Goal: Information Seeking & Learning: Learn about a topic

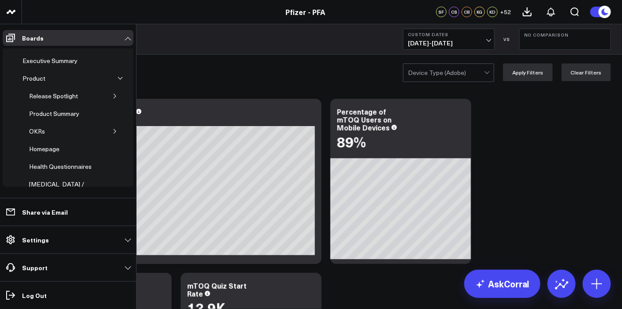
scroll to position [85, 0]
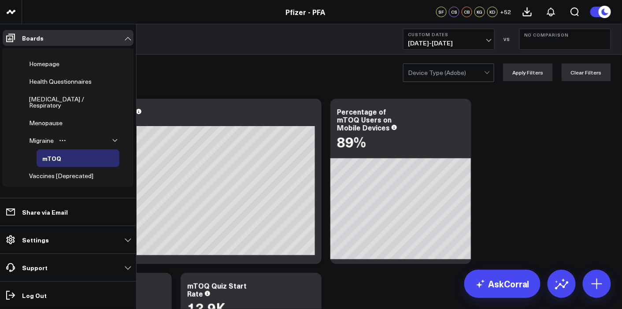
click at [113, 139] on icon "button" at bounding box center [115, 140] width 4 height 2
click at [112, 138] on icon "button" at bounding box center [114, 140] width 5 height 5
click at [61, 153] on div "mTOQ" at bounding box center [51, 158] width 23 height 11
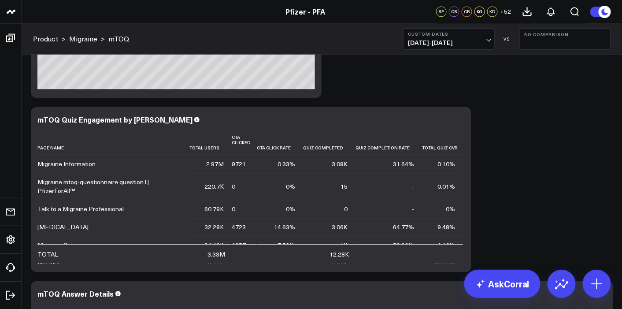
scroll to position [548, 0]
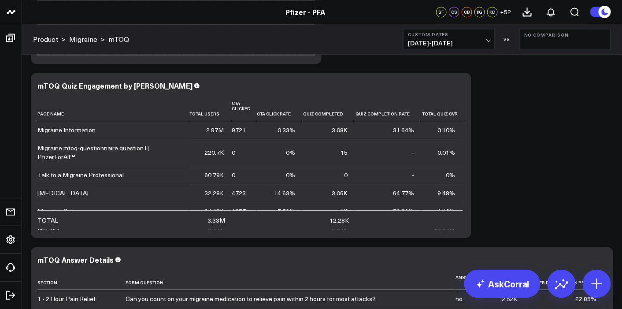
click at [604, 171] on div "Modify via AI Copy link to widget Ask support Remove Create linked copy Executi…" at bounding box center [321, 242] width 591 height 1392
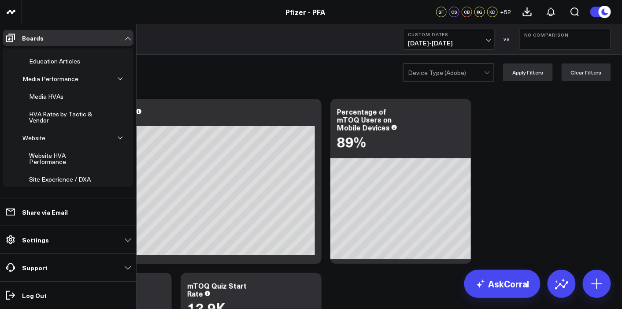
scroll to position [232, 0]
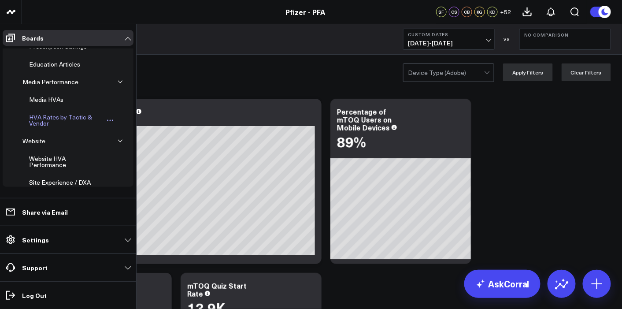
click at [67, 112] on div "HVA Rates by Tactic & Vendor" at bounding box center [66, 120] width 78 height 17
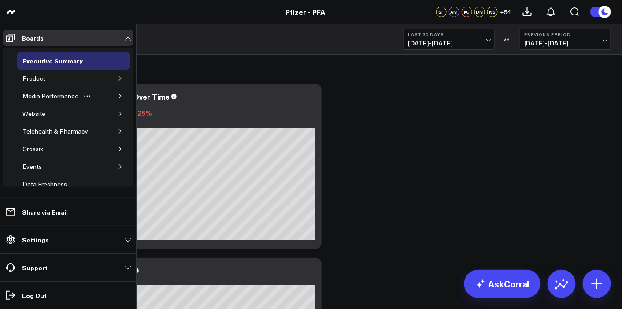
click at [118, 96] on icon "button" at bounding box center [120, 95] width 5 height 5
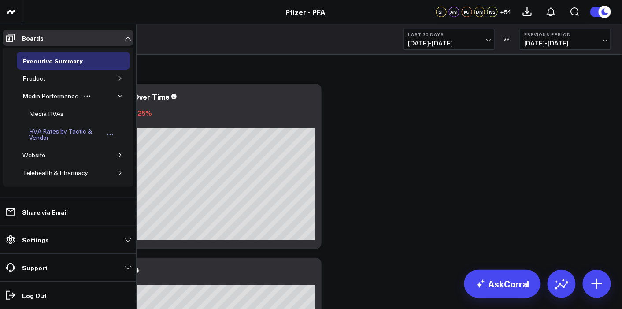
click at [57, 133] on div "HVA Rates by Tactic & Vendor" at bounding box center [66, 134] width 78 height 17
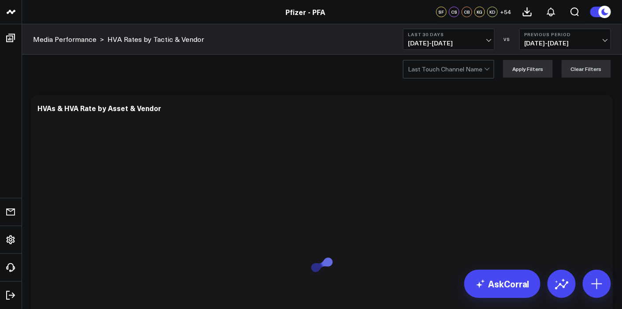
scroll to position [4, 0]
click at [466, 40] on span "09/10/25 - 10/09/25" at bounding box center [449, 43] width 82 height 7
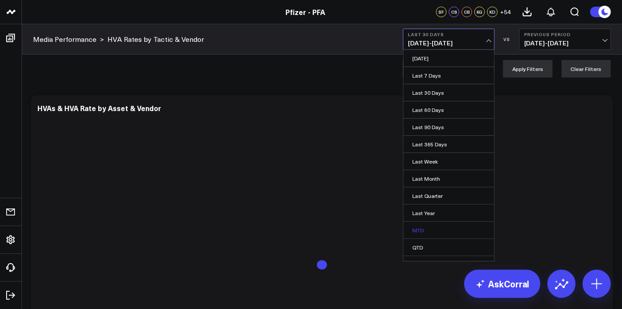
scroll to position [27, 0]
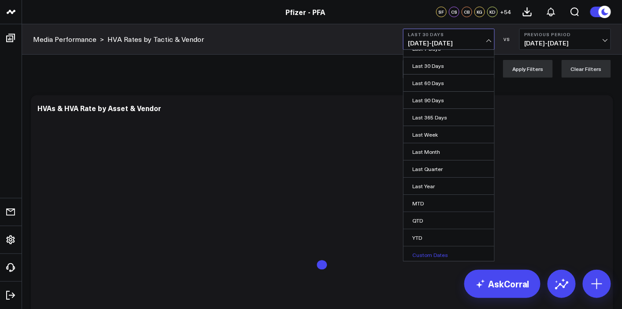
click at [434, 255] on link "Custom Dates" at bounding box center [449, 254] width 91 height 17
select select "9"
select select "2025"
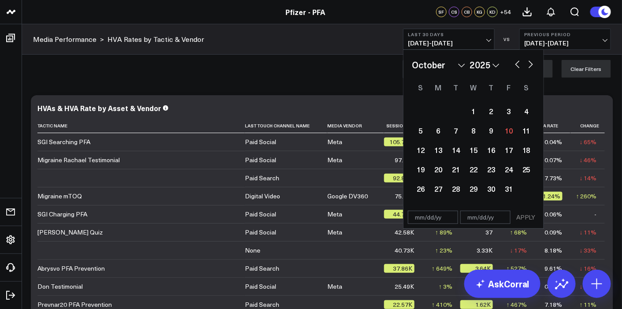
click at [442, 217] on input "text" at bounding box center [433, 217] width 50 height 13
select select "9"
select select "2025"
type input "[DATE]"
select select "2025"
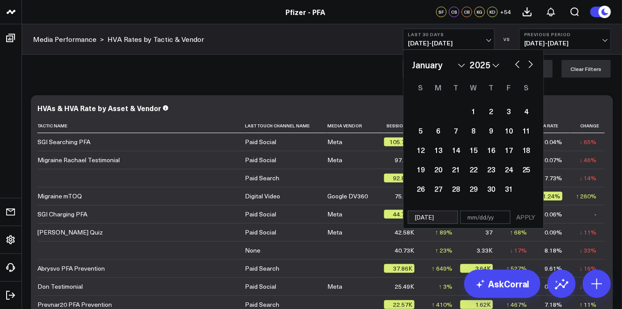
type input "[DATE]"
click at [483, 215] on input "text" at bounding box center [485, 217] width 50 height 13
select select "2025"
type input "10"
select select "2025"
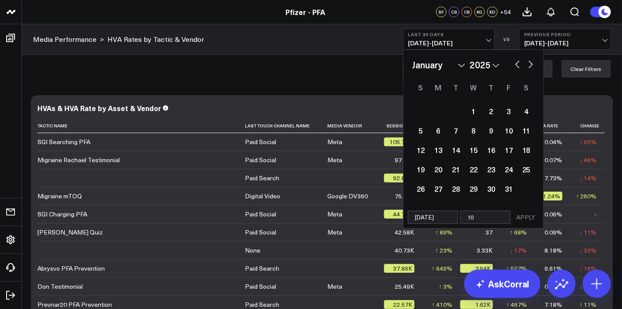
type input "10/"
select select "2025"
type input "10/0"
select select "2025"
type input "10/09"
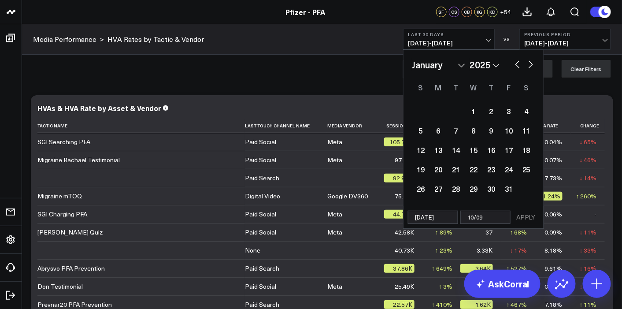
select select "2025"
type input "10/09/"
select select "2025"
type input "[DATE]"
select select "2025"
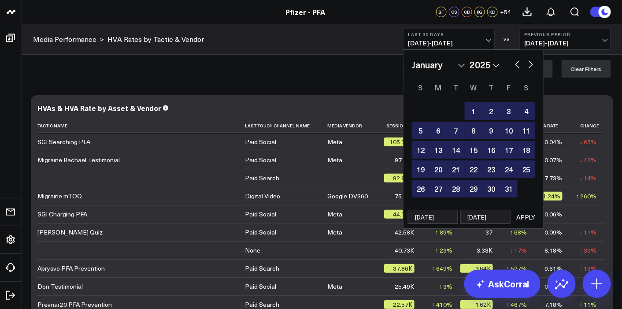
type input "[DATE]"
click at [522, 216] on button "APPLY" at bounding box center [526, 217] width 26 height 13
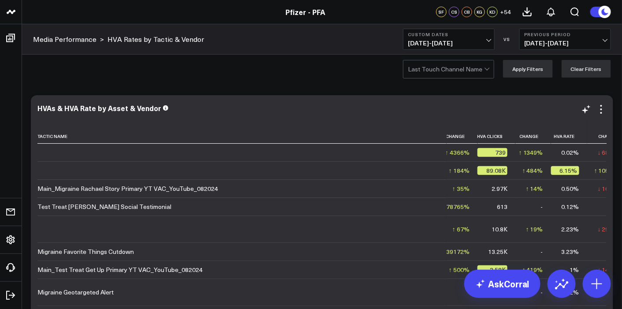
scroll to position [0, 141]
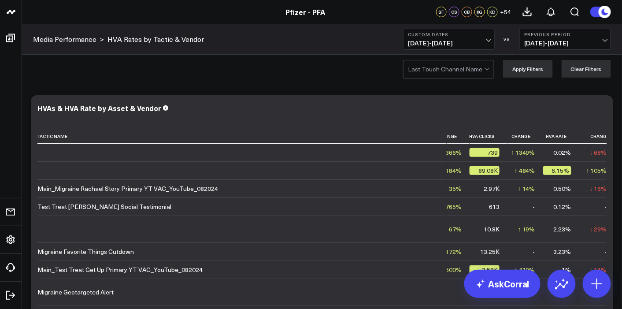
click at [580, 40] on span "03/25/24 - 12/31/24" at bounding box center [565, 43] width 82 height 7
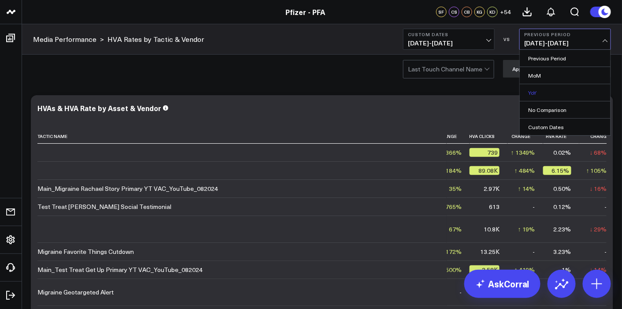
scroll to position [67, 0]
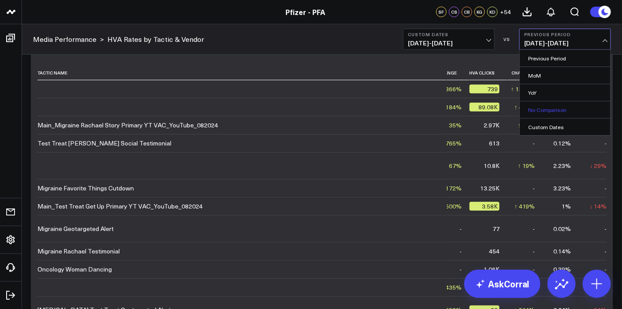
click at [564, 113] on link "No Comparison" at bounding box center [565, 109] width 91 height 17
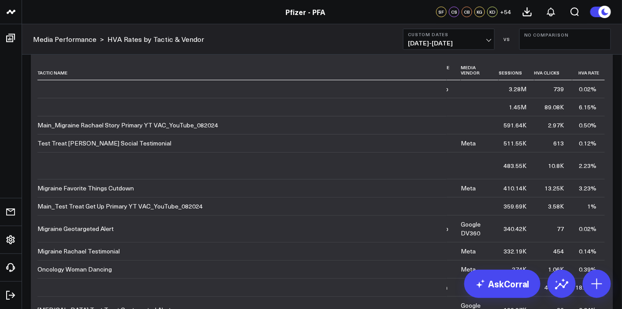
scroll to position [0, 26]
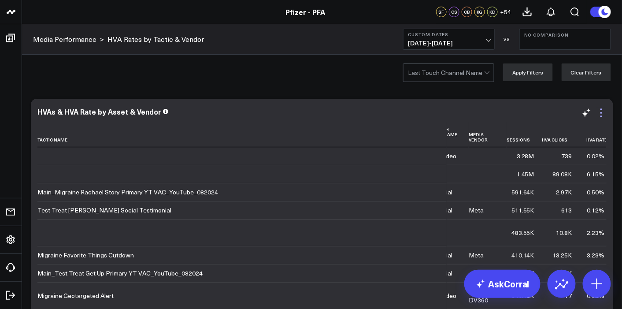
click at [603, 115] on icon at bounding box center [601, 113] width 11 height 11
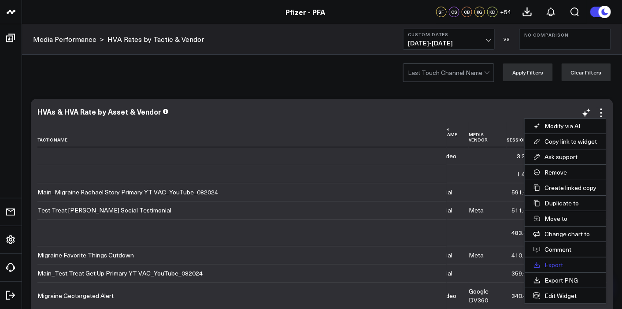
click at [559, 262] on button "Export" at bounding box center [566, 264] width 82 height 15
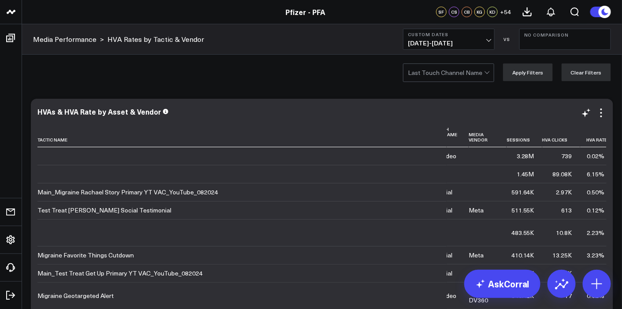
scroll to position [0, 25]
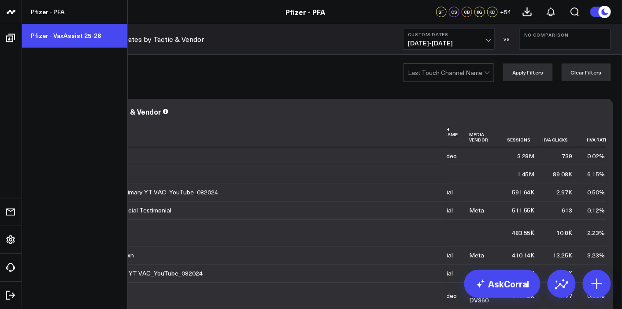
click at [56, 29] on link "Pfizer - VaxAssist 25-26" at bounding box center [74, 36] width 105 height 24
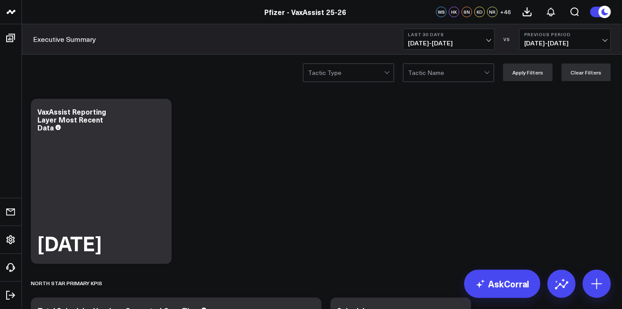
click at [467, 34] on b "Last 30 Days" at bounding box center [449, 34] width 82 height 5
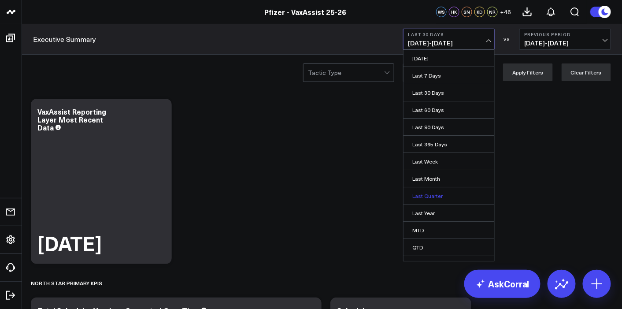
scroll to position [27, 0]
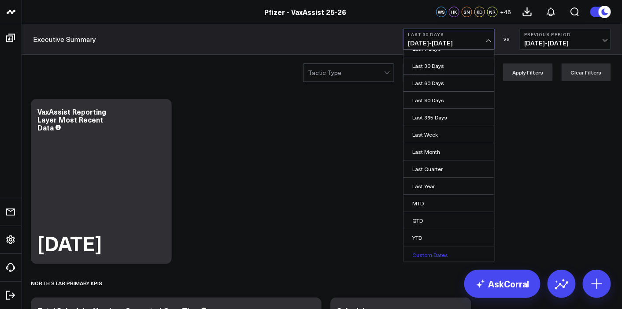
click at [434, 256] on link "Custom Dates" at bounding box center [449, 254] width 91 height 17
select select "9"
select select "2025"
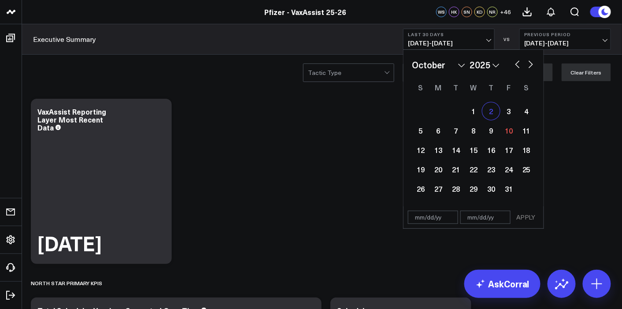
click at [498, 110] on div "2" at bounding box center [491, 111] width 18 height 18
type input "10/02/25"
select select "9"
select select "2025"
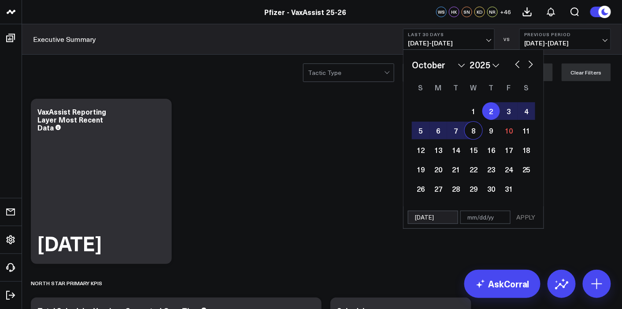
click at [474, 135] on div "8" at bounding box center [474, 131] width 18 height 18
type input "10/08/25"
select select "9"
select select "2025"
click at [525, 215] on button "APPLY" at bounding box center [526, 217] width 26 height 13
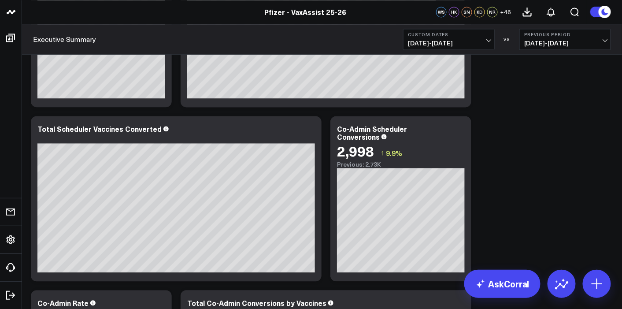
scroll to position [555, 0]
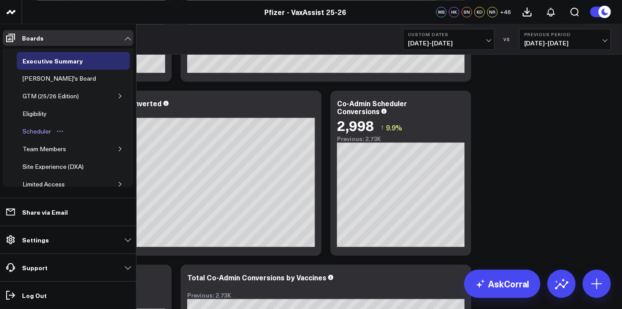
click at [44, 128] on div "Scheduler" at bounding box center [36, 131] width 33 height 11
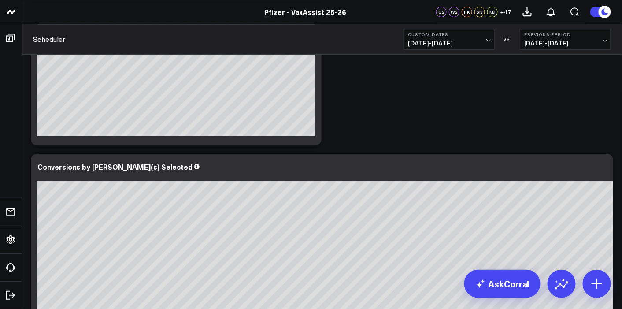
scroll to position [890, 0]
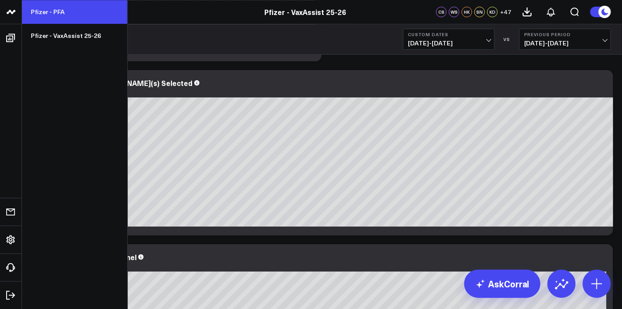
click at [59, 11] on link "Pfizer - PFA" at bounding box center [74, 12] width 105 height 24
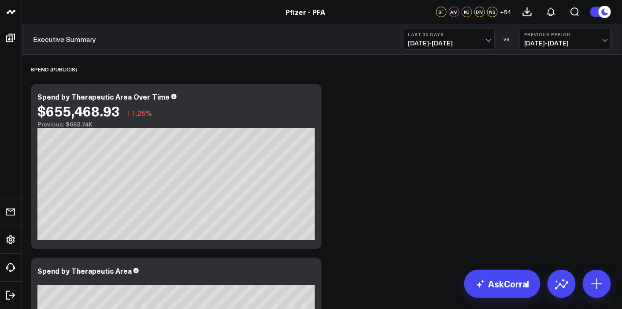
click at [441, 44] on span "[DATE] - [DATE]" at bounding box center [449, 43] width 82 height 7
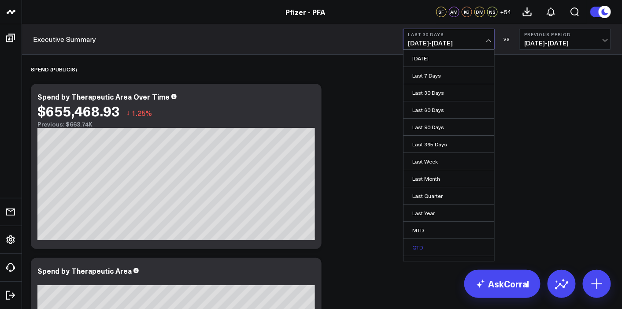
scroll to position [27, 0]
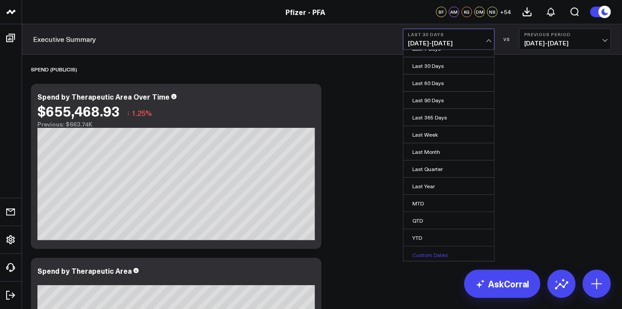
click at [427, 247] on link "Custom Dates" at bounding box center [449, 254] width 91 height 17
select select "9"
select select "2025"
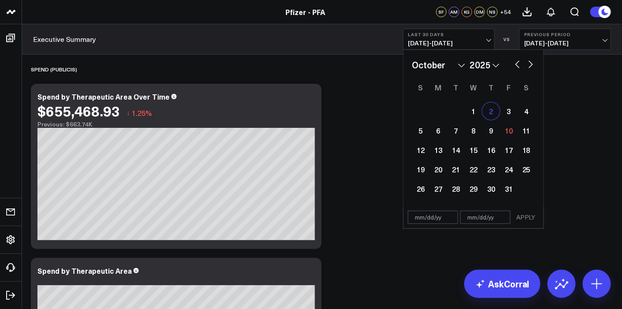
click at [495, 115] on div "2" at bounding box center [491, 111] width 18 height 18
type input "10/02/25"
select select "9"
select select "2025"
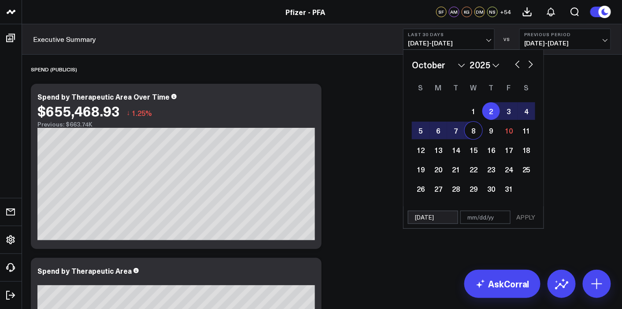
click at [478, 133] on div "8" at bounding box center [474, 131] width 18 height 18
type input "10/08/25"
select select "9"
select select "2025"
click at [520, 213] on button "APPLY" at bounding box center [526, 217] width 26 height 13
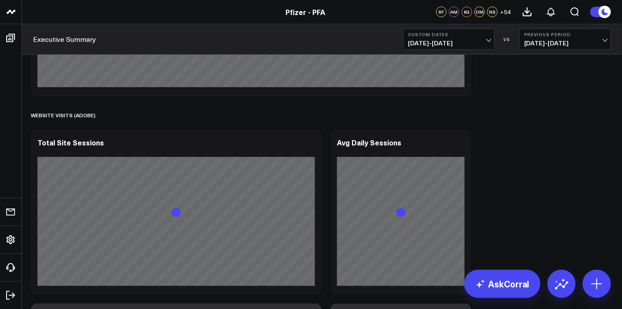
scroll to position [1273, 0]
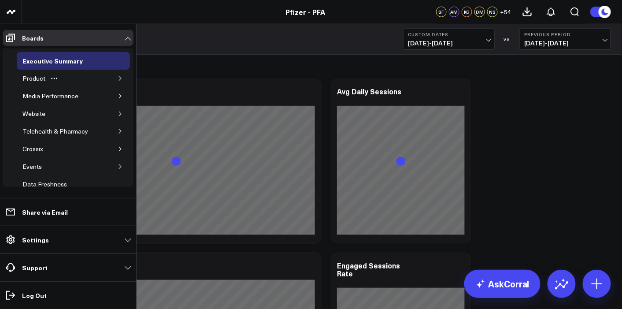
click at [118, 76] on icon "button" at bounding box center [120, 78] width 5 height 5
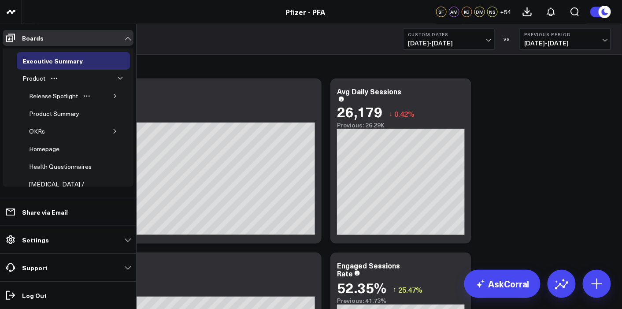
click at [112, 92] on button "button" at bounding box center [115, 96] width 9 height 9
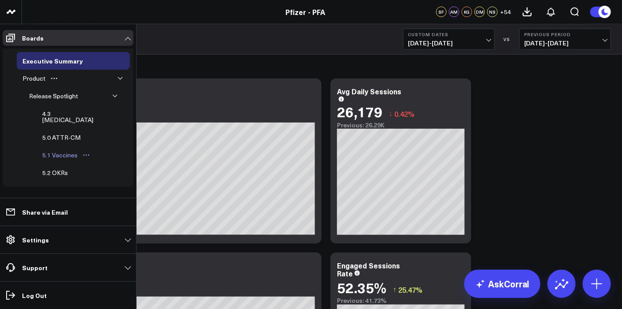
click at [63, 150] on div "5.1 Vaccines" at bounding box center [60, 155] width 40 height 11
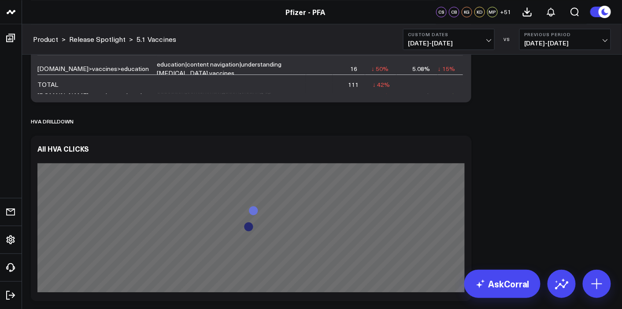
scroll to position [2981, 0]
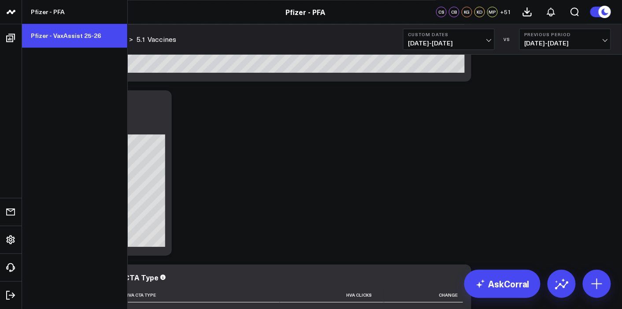
click at [67, 39] on link "Pfizer - VaxAssist 25-26" at bounding box center [74, 36] width 105 height 24
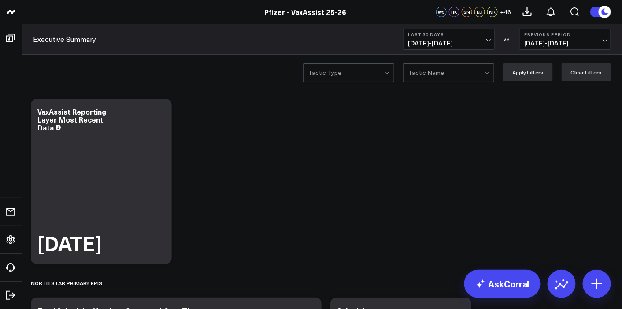
click at [482, 37] on b "Last 30 Days" at bounding box center [449, 34] width 82 height 5
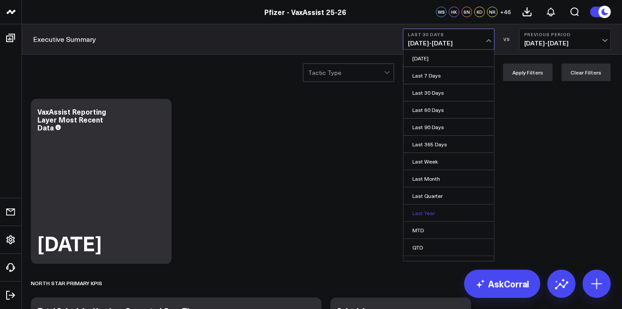
scroll to position [27, 0]
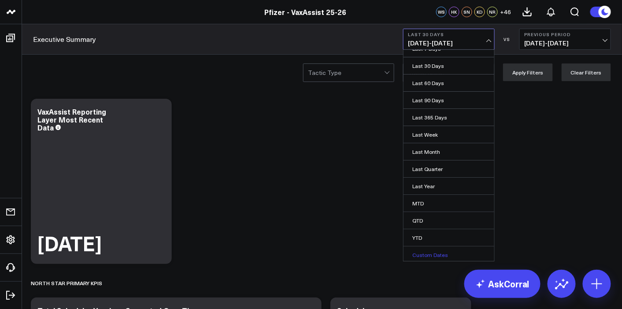
click at [434, 254] on link "Custom Dates" at bounding box center [449, 254] width 91 height 17
select select "9"
select select "2025"
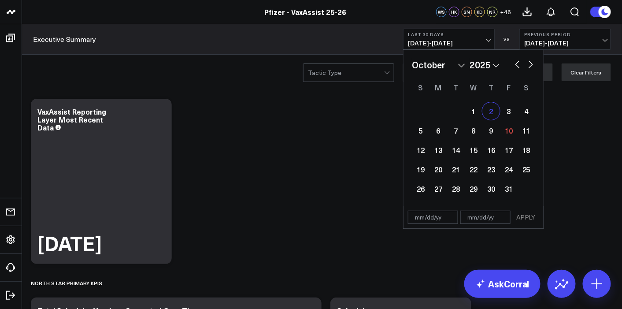
click at [491, 111] on div "2" at bounding box center [491, 111] width 18 height 18
type input "[DATE]"
select select "9"
select select "2025"
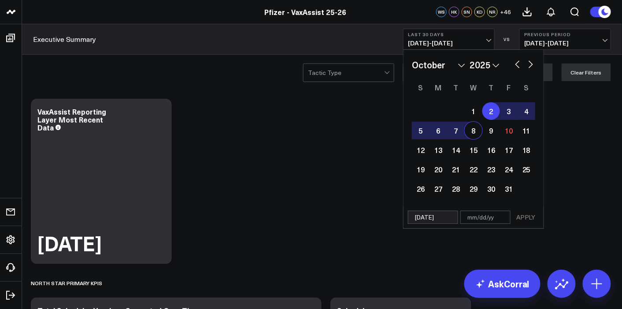
click at [476, 130] on div "8" at bounding box center [474, 131] width 18 height 18
type input "[DATE]"
select select "9"
select select "2025"
click at [528, 216] on button "APPLY" at bounding box center [526, 217] width 26 height 13
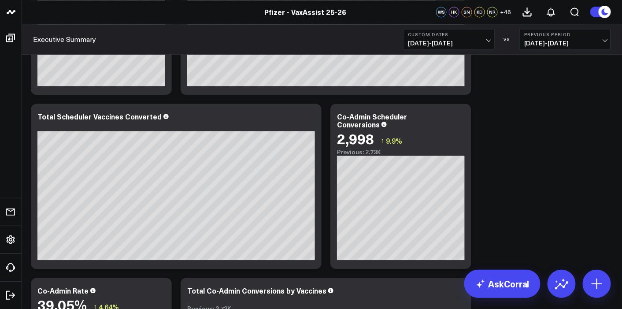
scroll to position [552, 0]
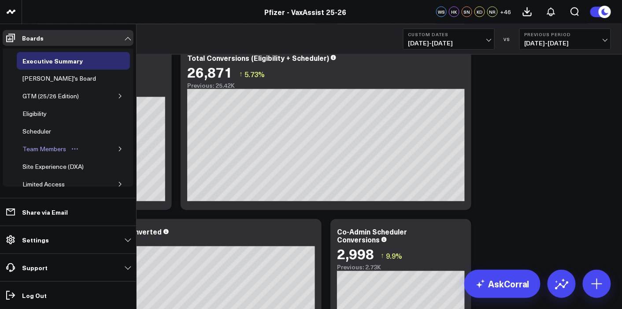
scroll to position [44, 0]
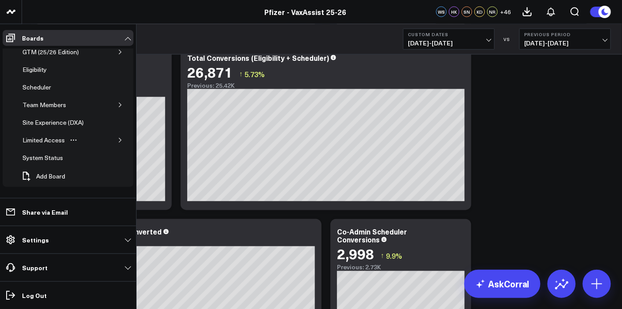
click at [118, 137] on icon "button" at bounding box center [120, 139] width 5 height 5
click at [79, 156] on div "PFA - Cross Domain" at bounding box center [57, 157] width 60 height 11
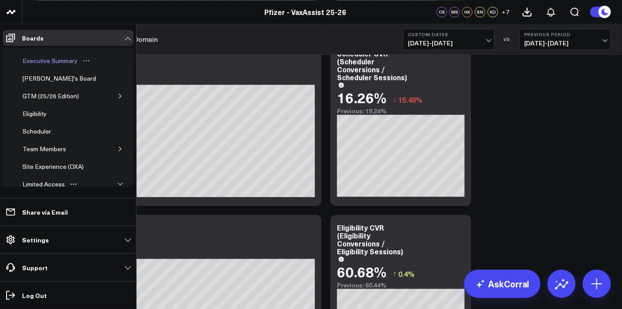
click at [58, 58] on div "Executive Summary" at bounding box center [49, 61] width 59 height 11
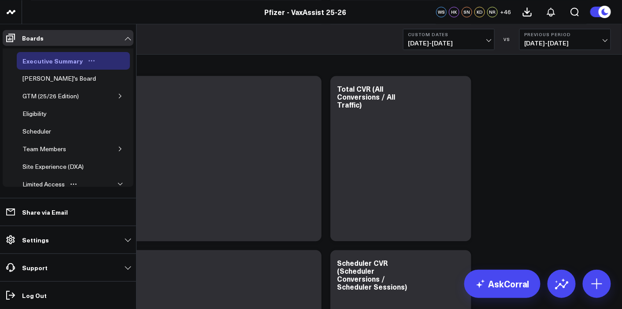
scroll to position [128, 0]
